Goal: Task Accomplishment & Management: Use online tool/utility

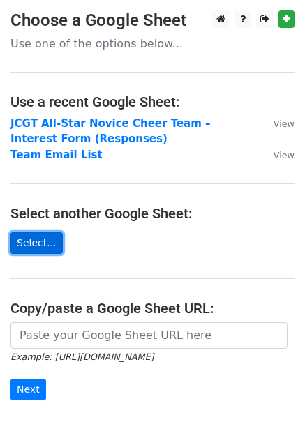
click at [40, 243] on link "Select..." at bounding box center [36, 243] width 52 height 22
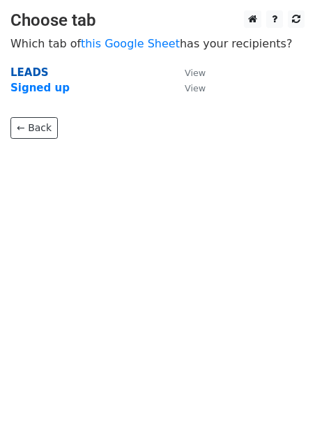
click at [31, 69] on strong "LEADS" at bounding box center [29, 72] width 38 height 13
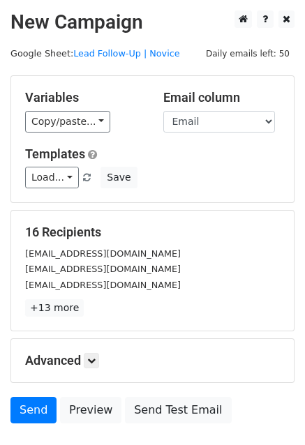
scroll to position [95, 0]
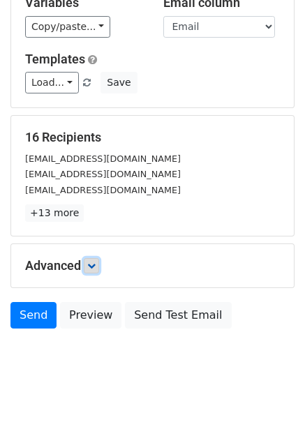
click at [89, 263] on link at bounding box center [91, 265] width 15 height 15
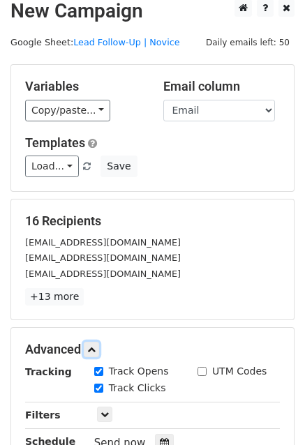
scroll to position [0, 0]
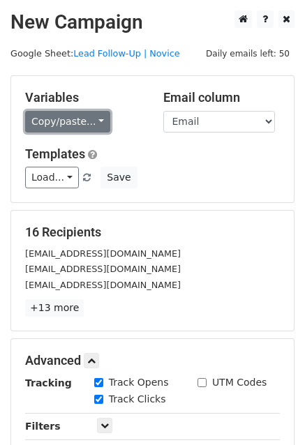
click at [70, 123] on link "Copy/paste..." at bounding box center [67, 122] width 85 height 22
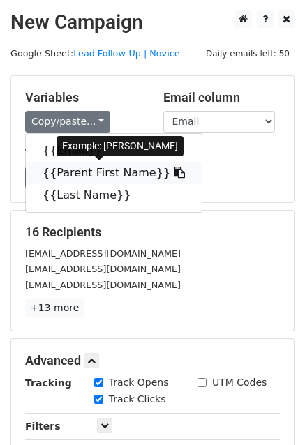
click at [68, 174] on link "{{Parent First Name}}" at bounding box center [114, 173] width 176 height 22
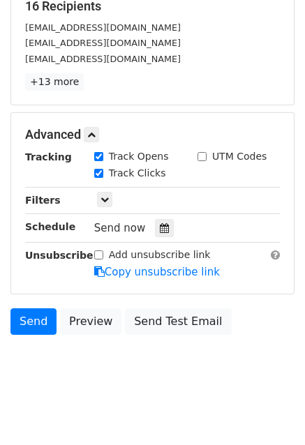
scroll to position [105, 0]
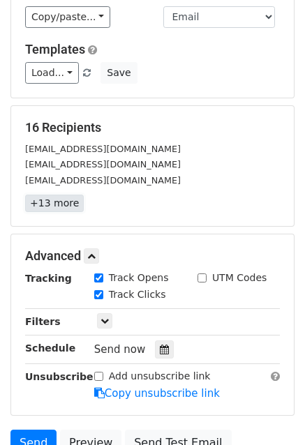
click at [47, 208] on link "+13 more" at bounding box center [54, 202] width 59 height 17
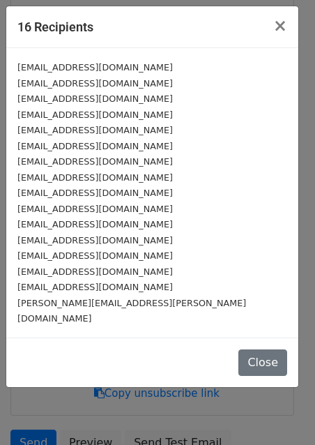
click at [119, 300] on small "tiffany.naccarato@yahoo.com" at bounding box center [131, 311] width 229 height 26
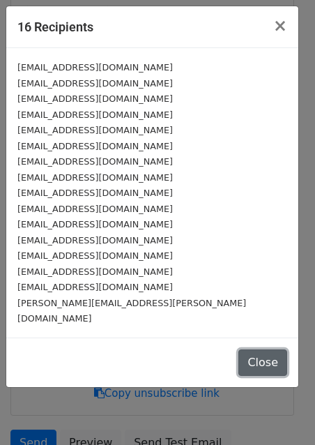
click at [262, 349] on button "Close" at bounding box center [262, 362] width 49 height 26
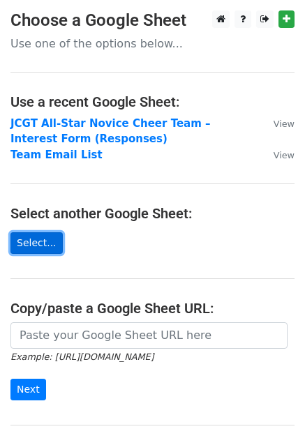
click at [36, 243] on link "Select..." at bounding box center [36, 243] width 52 height 22
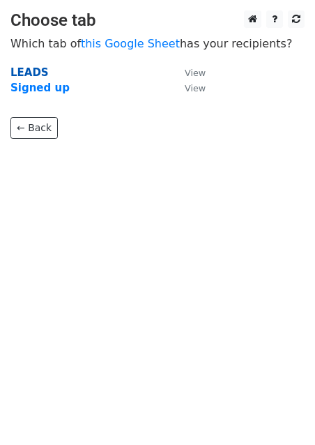
click at [38, 69] on strong "LEADS" at bounding box center [29, 72] width 38 height 13
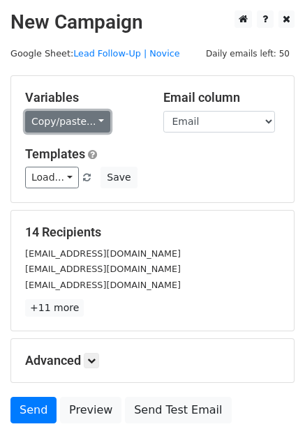
click at [89, 116] on link "Copy/paste..." at bounding box center [67, 122] width 85 height 22
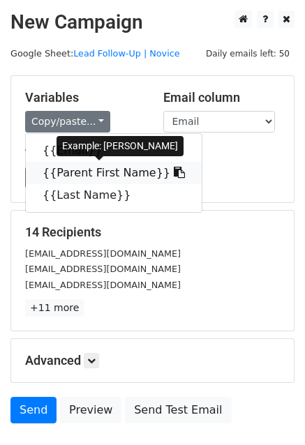
click at [63, 176] on link "{{Parent First Name}}" at bounding box center [114, 173] width 176 height 22
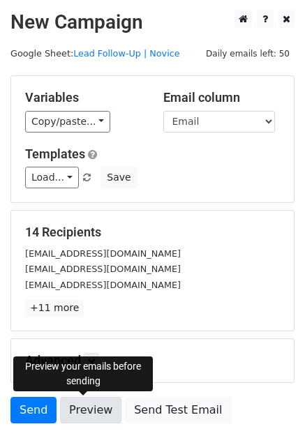
click at [86, 399] on link "Preview" at bounding box center [90, 410] width 61 height 26
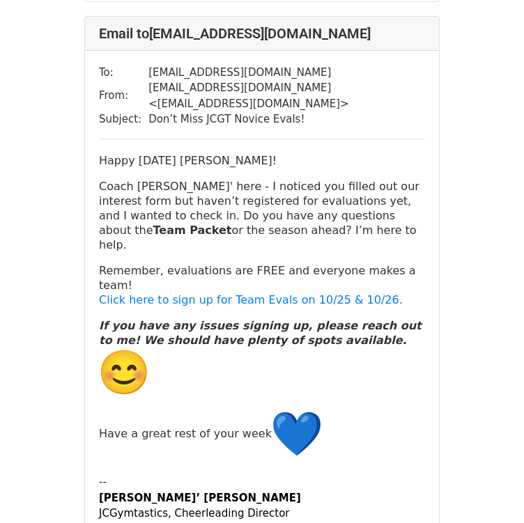
scroll to position [5665, 0]
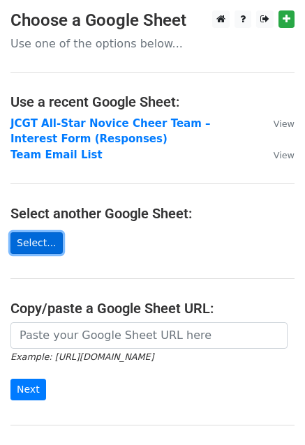
click at [36, 243] on link "Select..." at bounding box center [36, 243] width 52 height 22
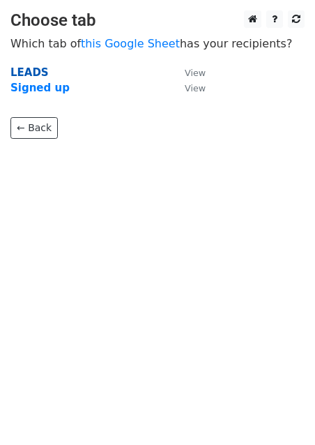
click at [36, 68] on strong "LEADS" at bounding box center [29, 72] width 38 height 13
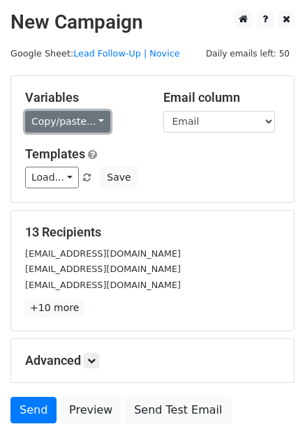
click at [61, 124] on link "Copy/paste..." at bounding box center [67, 122] width 85 height 22
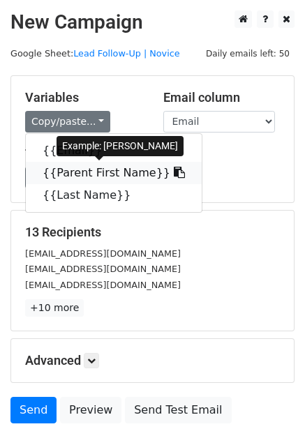
click at [67, 174] on link "{{Parent First Name}}" at bounding box center [114, 173] width 176 height 22
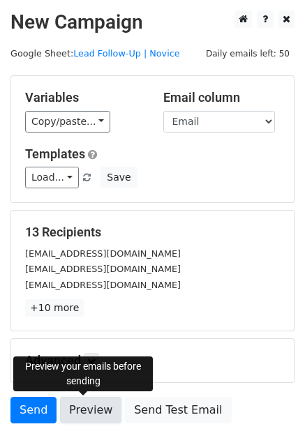
click at [86, 407] on link "Preview" at bounding box center [90, 410] width 61 height 26
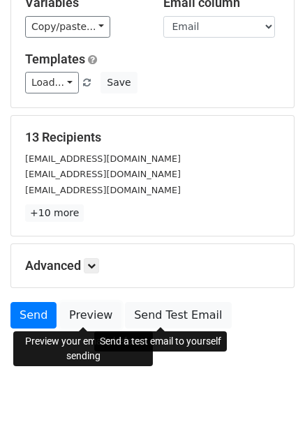
scroll to position [95, 0]
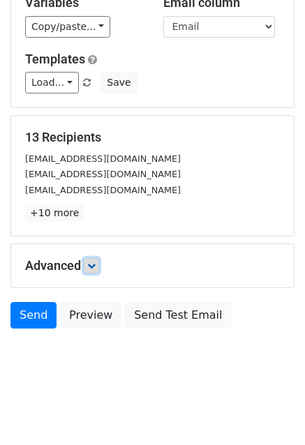
click at [95, 268] on icon at bounding box center [91, 265] width 8 height 8
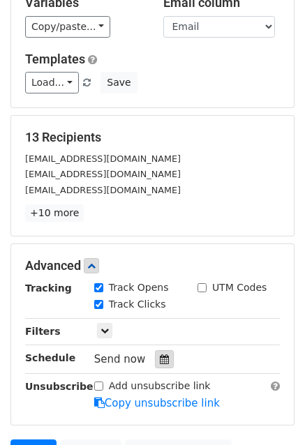
click at [155, 364] on div at bounding box center [164, 359] width 19 height 18
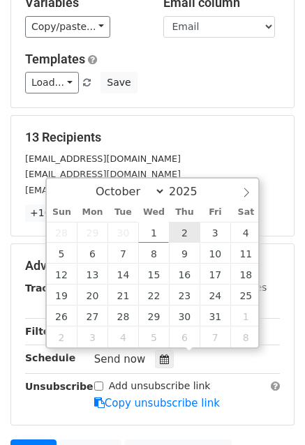
type input "2025-10-02 12:00"
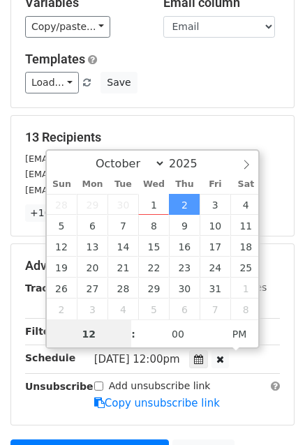
scroll to position [0, 0]
type input "11"
type input "2025-10-02 11:00"
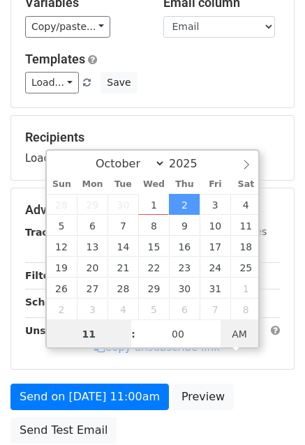
click at [248, 337] on span "AM" at bounding box center [239, 334] width 38 height 28
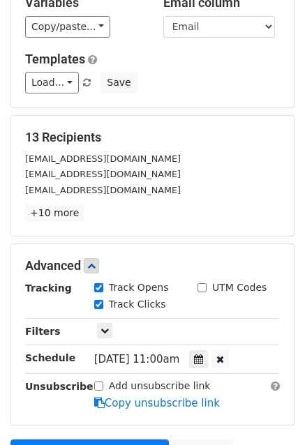
click at [293, 366] on div "Advanced Tracking Track Opens UTM Codes Track Clicks Filters Only include sprea…" at bounding box center [152, 334] width 282 height 181
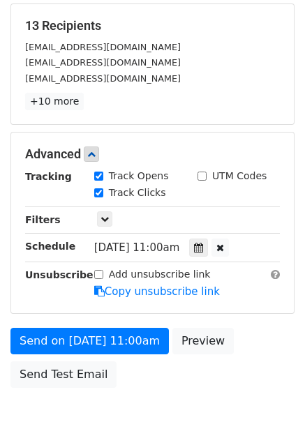
scroll to position [206, 0]
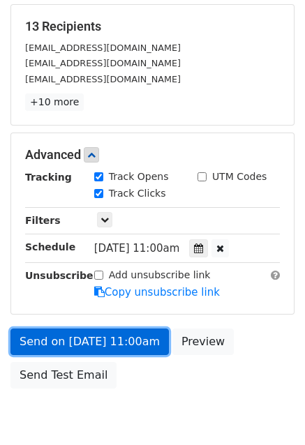
click at [54, 337] on link "Send on Oct 2 at 11:00am" at bounding box center [89, 341] width 158 height 26
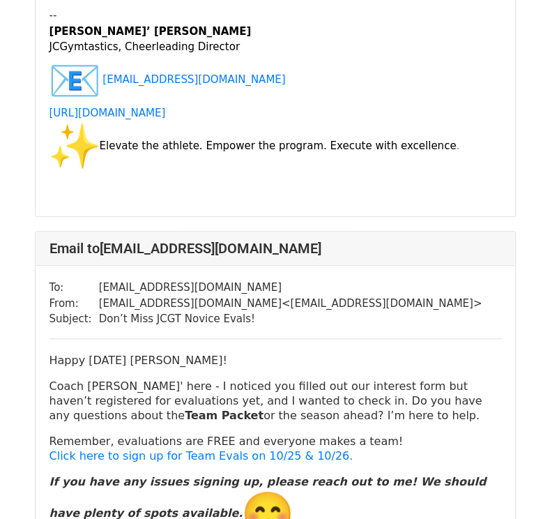
scroll to position [226, 0]
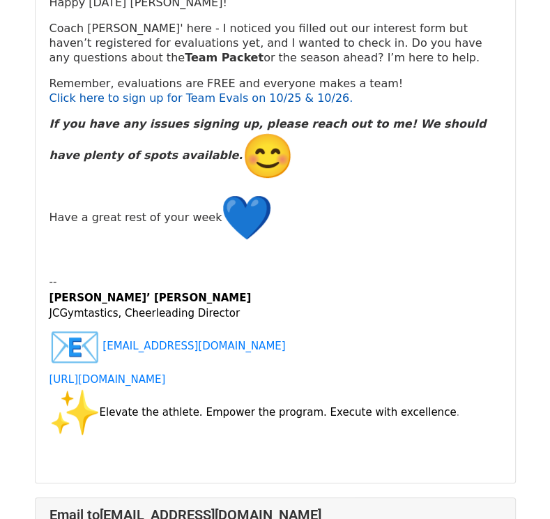
click at [209, 100] on link "Click here to sign up for Team Evals on 10/25 & 10/26." at bounding box center [201, 97] width 304 height 13
